Goal: Task Accomplishment & Management: Manage account settings

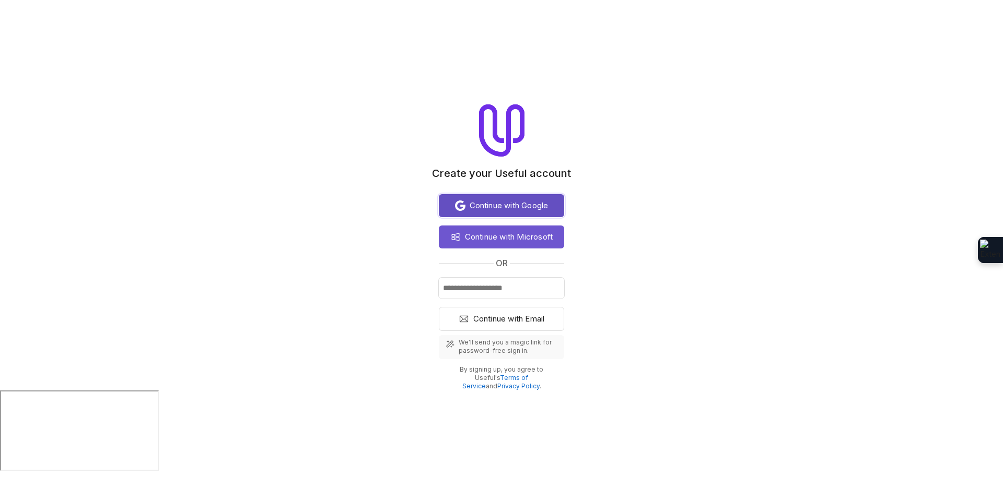
click at [502, 207] on span "Continue with Google" at bounding box center [509, 206] width 79 height 13
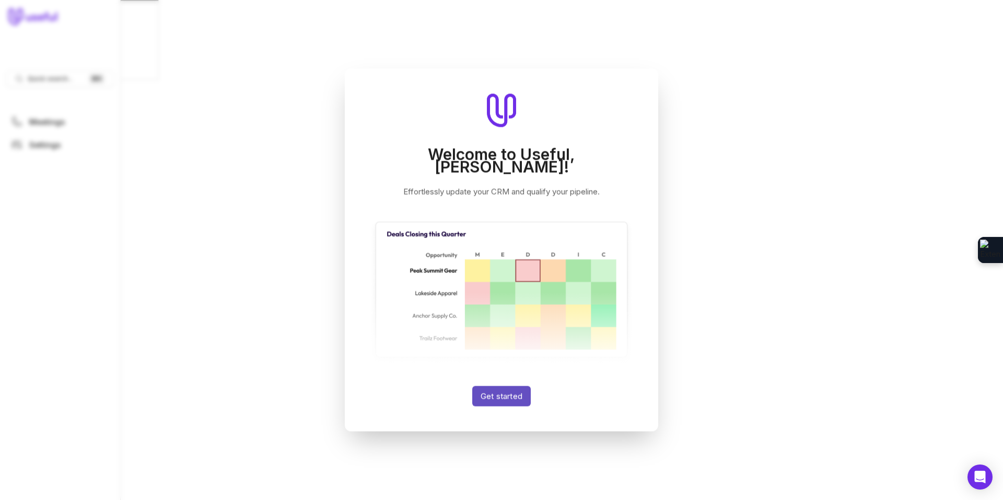
click at [507, 390] on button "Get started" at bounding box center [501, 396] width 58 height 20
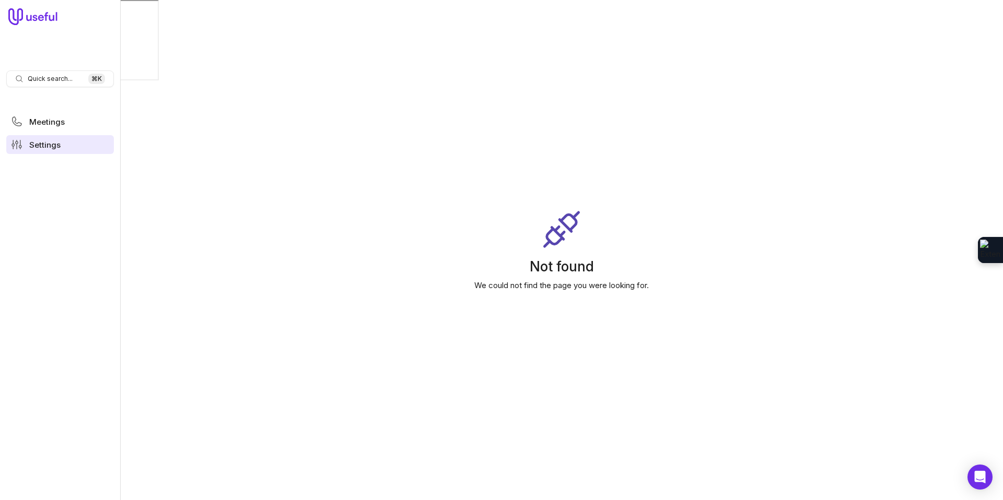
click at [38, 147] on span "Settings" at bounding box center [44, 145] width 31 height 8
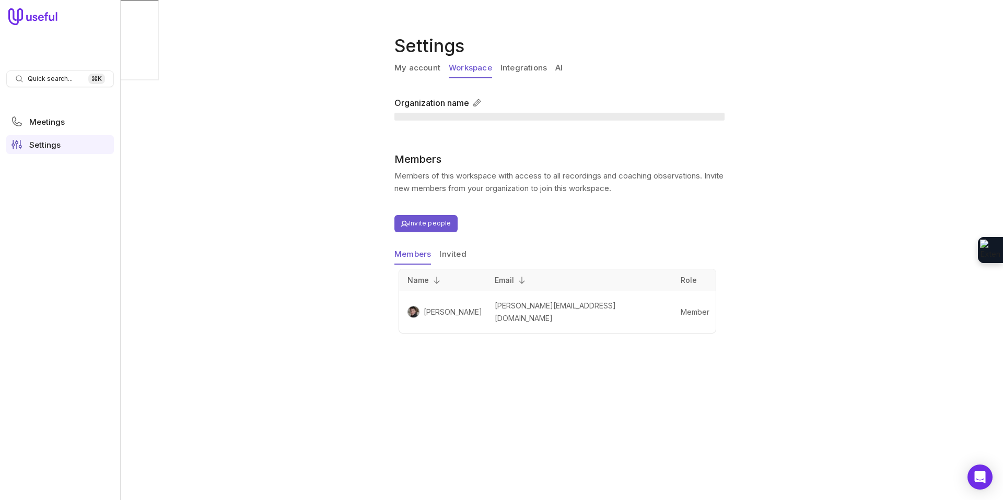
click at [467, 65] on link "Workspace" at bounding box center [470, 68] width 43 height 20
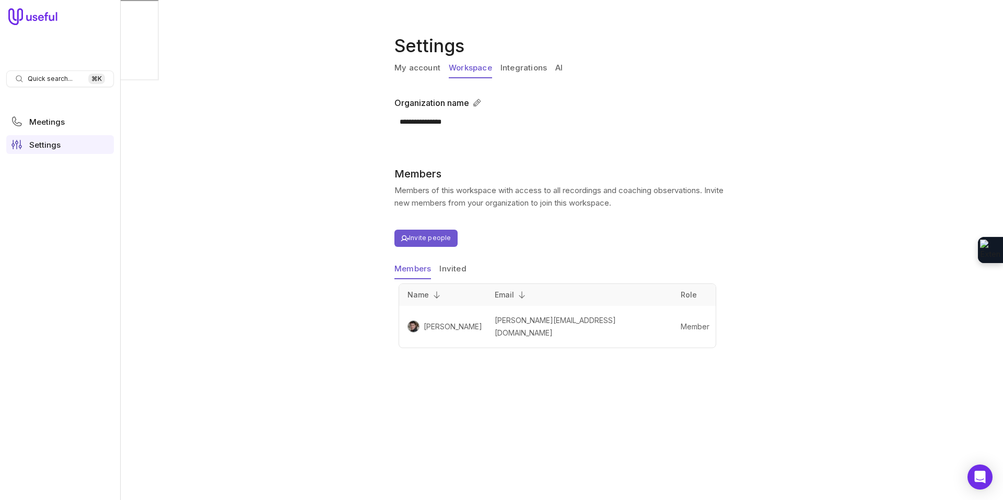
click at [513, 67] on link "Integrations" at bounding box center [523, 68] width 46 height 20
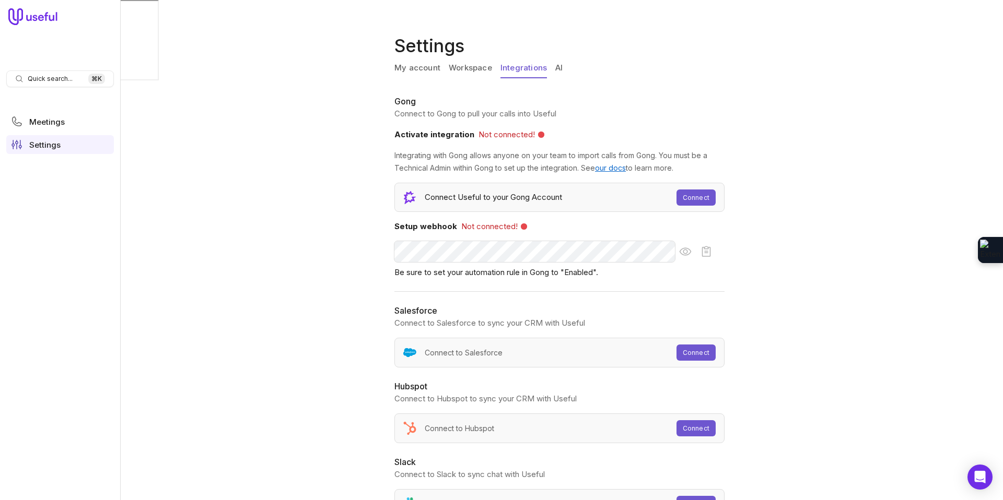
click at [556, 63] on link "AI" at bounding box center [558, 68] width 7 height 20
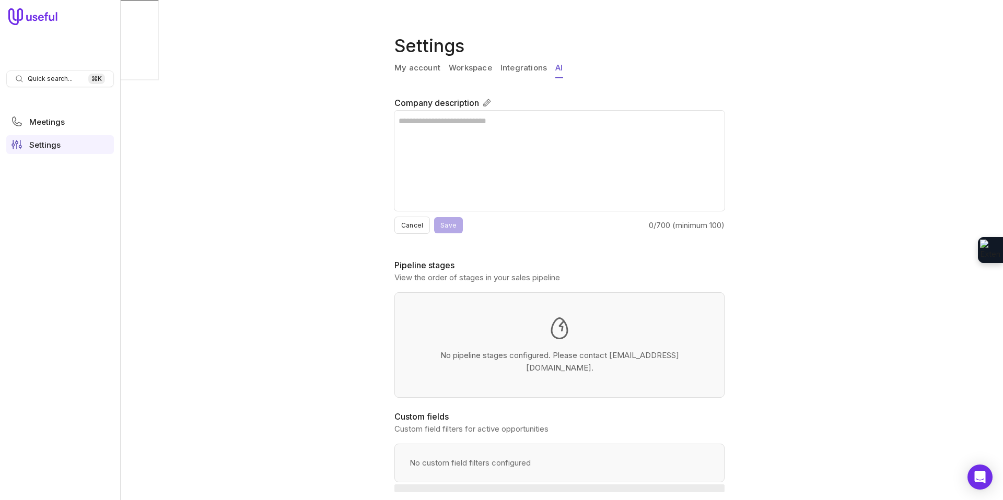
click at [513, 69] on link "Integrations" at bounding box center [523, 68] width 46 height 20
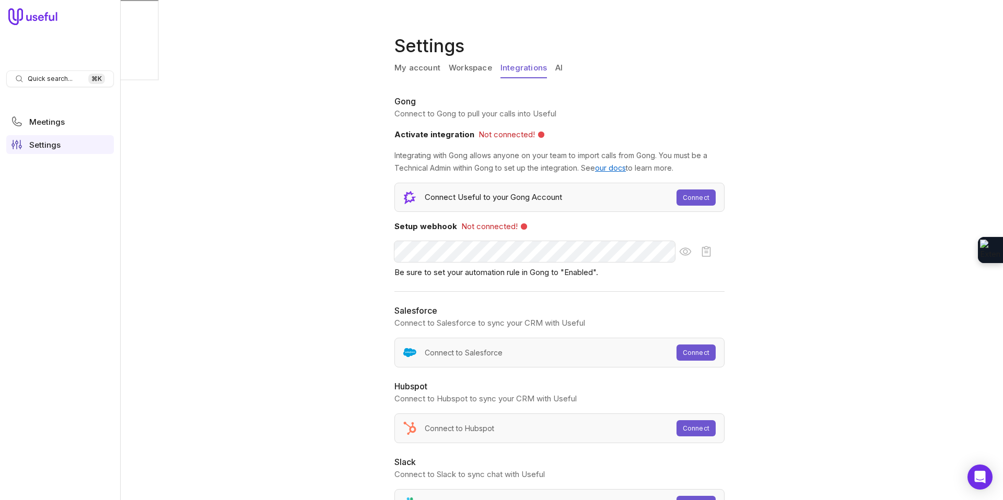
click at [611, 166] on link "our docs" at bounding box center [610, 167] width 31 height 9
click at [40, 119] on span "Meetings" at bounding box center [47, 122] width 36 height 8
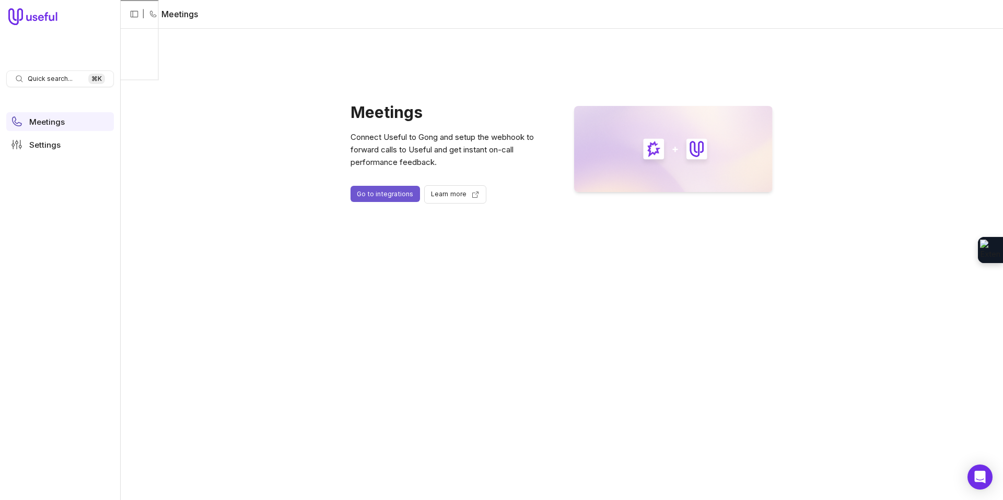
click at [463, 196] on link "Learn more" at bounding box center [455, 194] width 62 height 18
click at [21, 20] on icon at bounding box center [21, 14] width 4 height 13
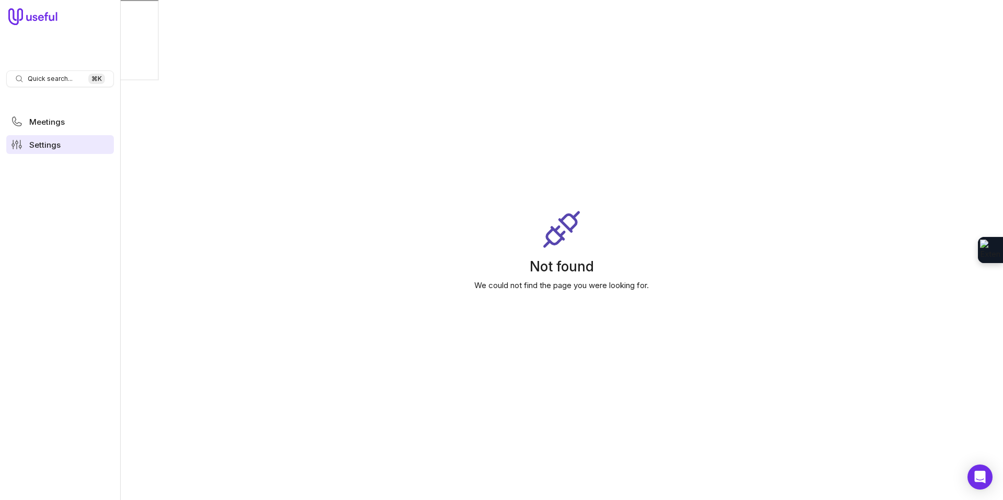
click at [39, 148] on span "Settings" at bounding box center [44, 145] width 31 height 8
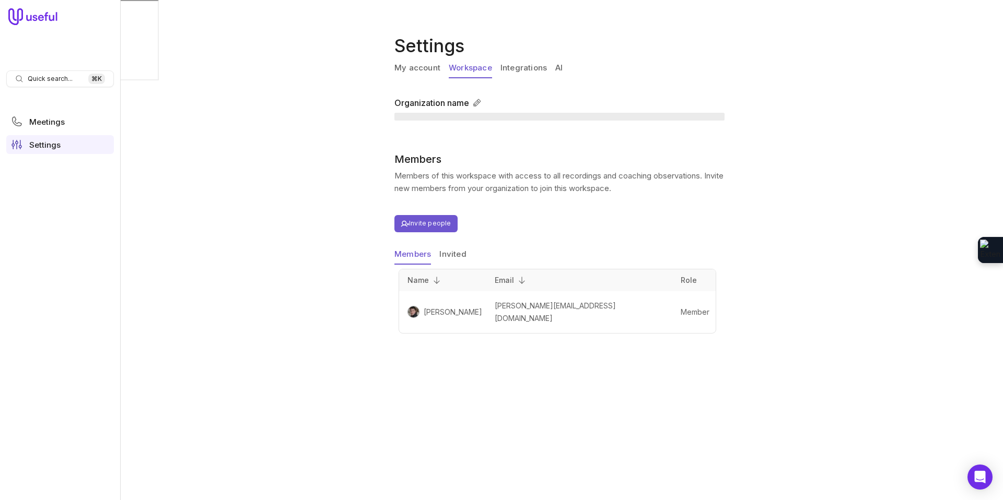
click at [472, 71] on link "Workspace" at bounding box center [470, 68] width 43 height 20
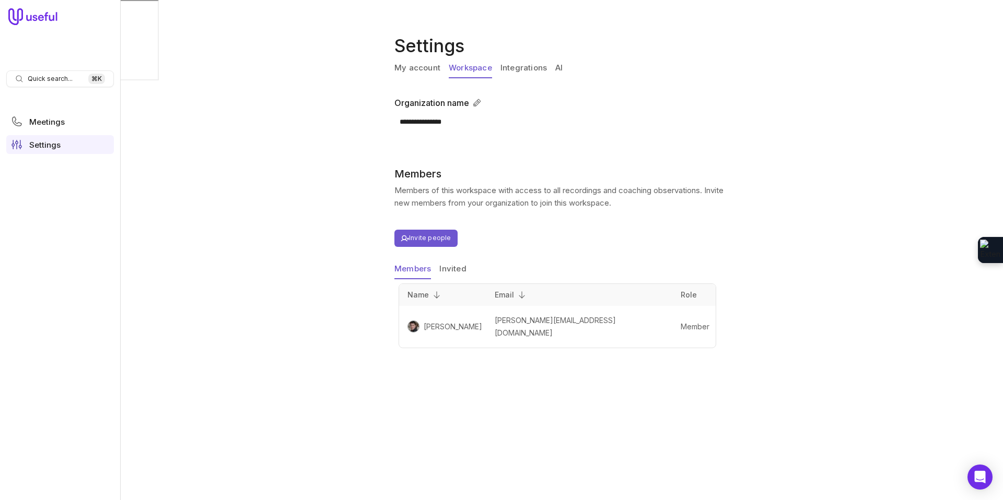
click at [505, 72] on link "Integrations" at bounding box center [523, 68] width 46 height 20
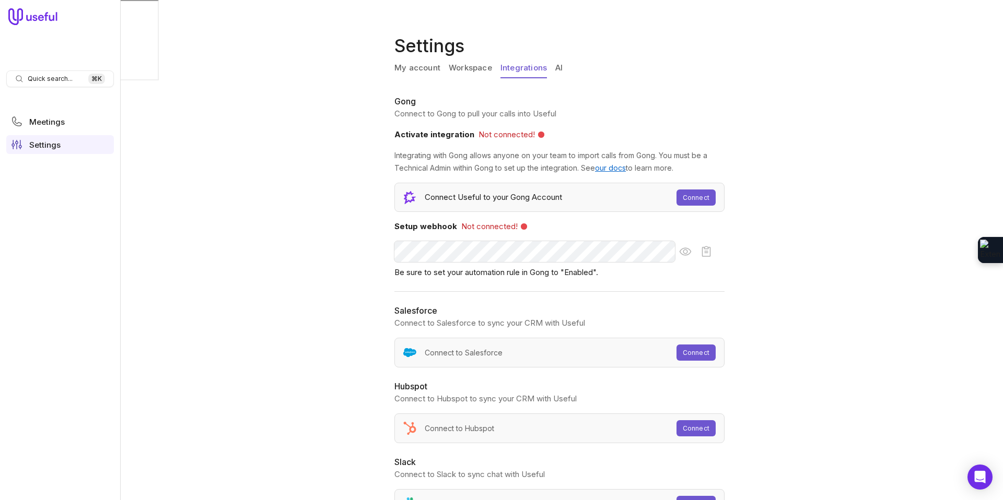
click at [557, 68] on link "AI" at bounding box center [558, 68] width 7 height 20
